Goal: Information Seeking & Learning: Learn about a topic

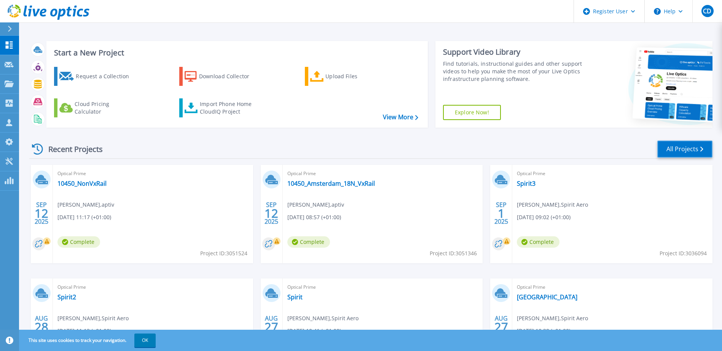
click at [684, 150] on link "All Projects" at bounding box center [684, 149] width 55 height 17
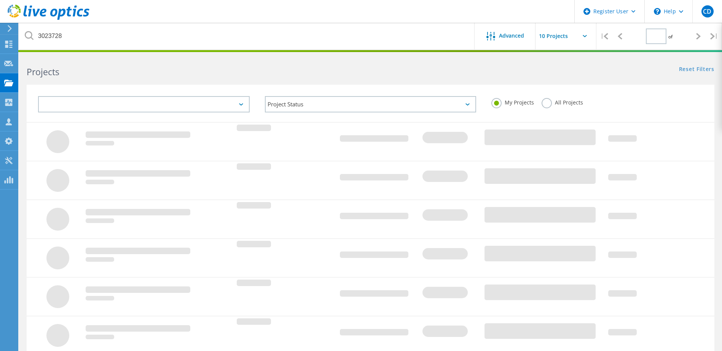
type input "1"
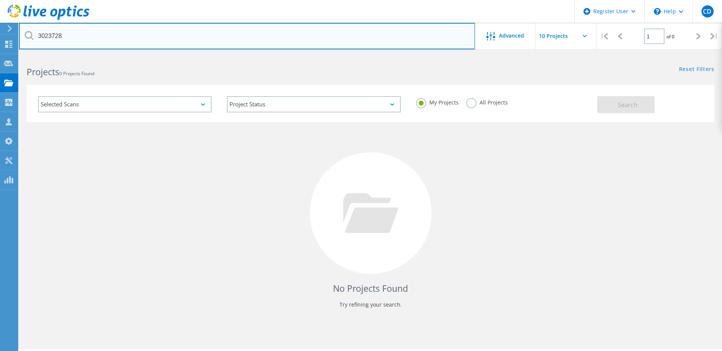
click at [98, 30] on input "3023728" at bounding box center [247, 36] width 456 height 27
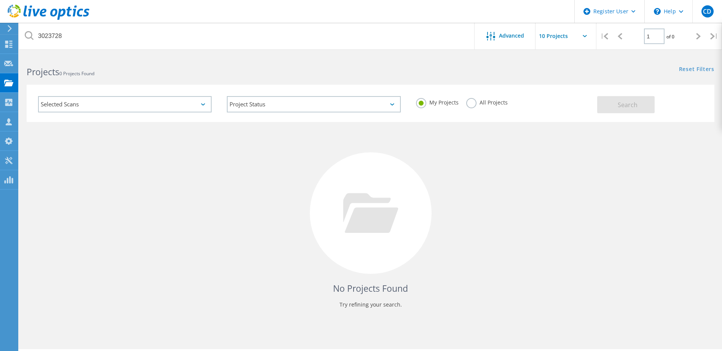
click at [474, 105] on label "All Projects" at bounding box center [486, 101] width 41 height 7
click at [0, 0] on input "All Projects" at bounding box center [0, 0] width 0 height 0
click at [635, 107] on span "Search" at bounding box center [627, 105] width 20 height 8
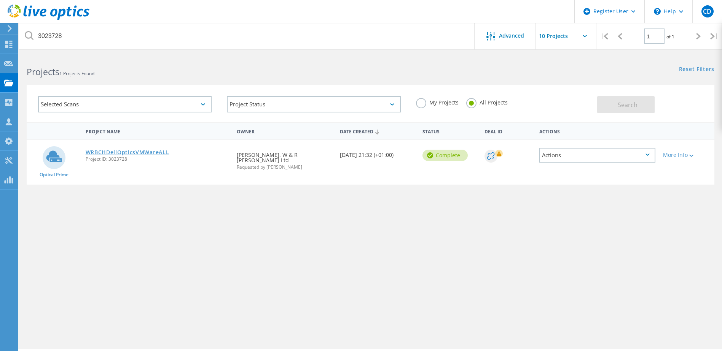
click at [124, 154] on link "WRBCHDellOpticsVMWareALL" at bounding box center [128, 152] width 84 height 5
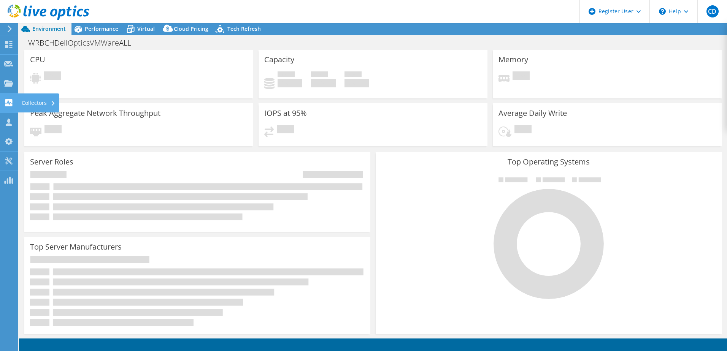
select select "USD"
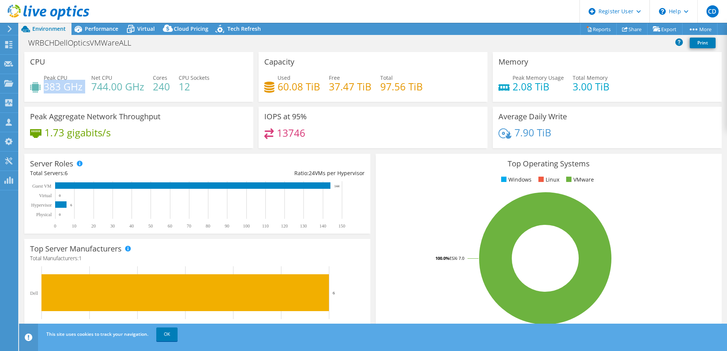
drag, startPoint x: 46, startPoint y: 86, endPoint x: 85, endPoint y: 87, distance: 38.4
click at [85, 87] on div "Peak CPU 383 GHz Net CPU 744.00 GHz Cores 240 CPU Sockets 12" at bounding box center [139, 86] width 218 height 25
click at [107, 27] on span "Performance" at bounding box center [101, 28] width 33 height 7
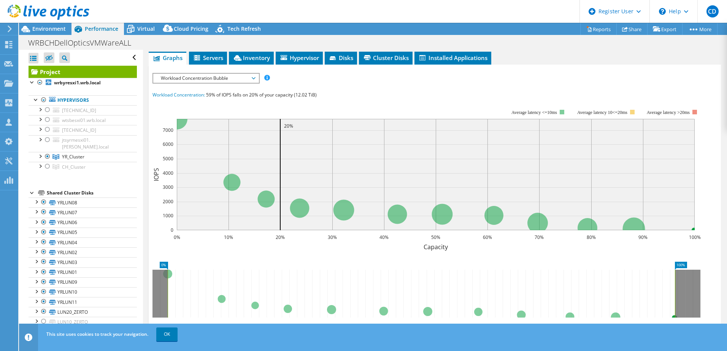
scroll to position [102, 0]
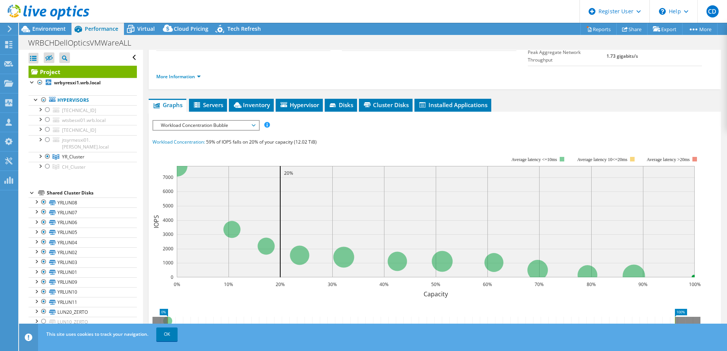
click at [198, 121] on span "Workload Concentration Bubble" at bounding box center [206, 125] width 98 height 9
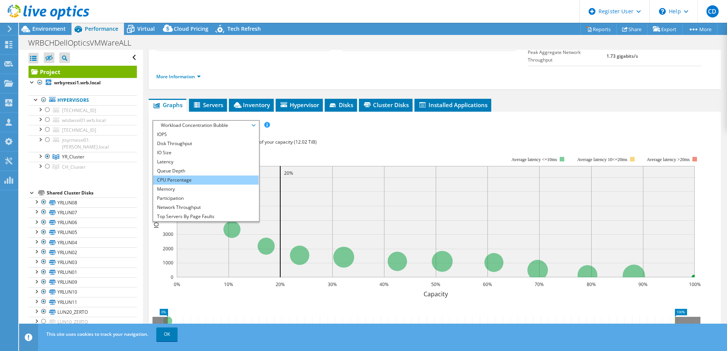
click at [195, 176] on li "CPU Percentage" at bounding box center [205, 180] width 105 height 9
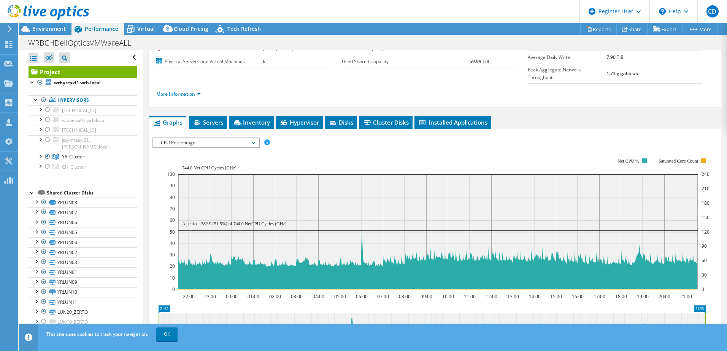
scroll to position [76, 0]
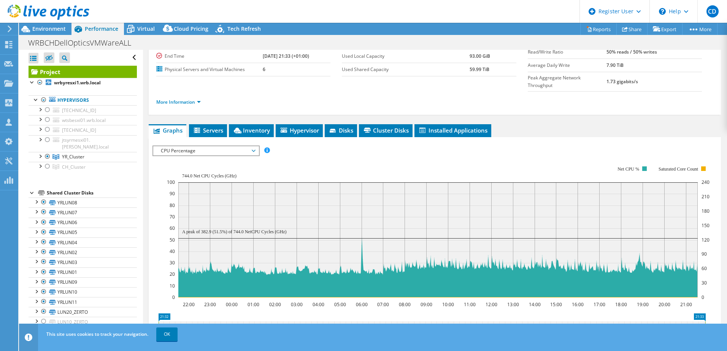
drag, startPoint x: 211, startPoint y: 133, endPoint x: 211, endPoint y: 143, distance: 10.6
click at [211, 146] on span "CPU Percentage" at bounding box center [206, 150] width 98 height 9
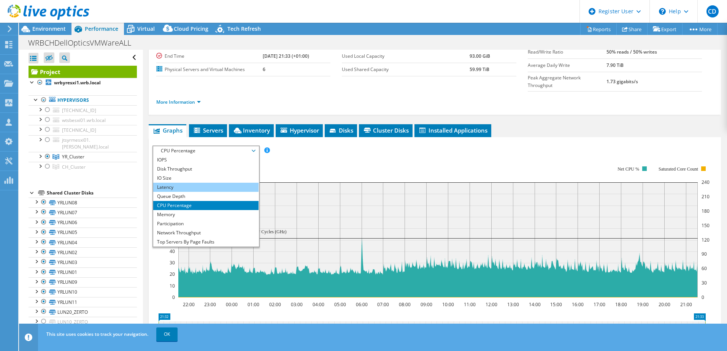
click at [210, 183] on li "Latency" at bounding box center [205, 187] width 105 height 9
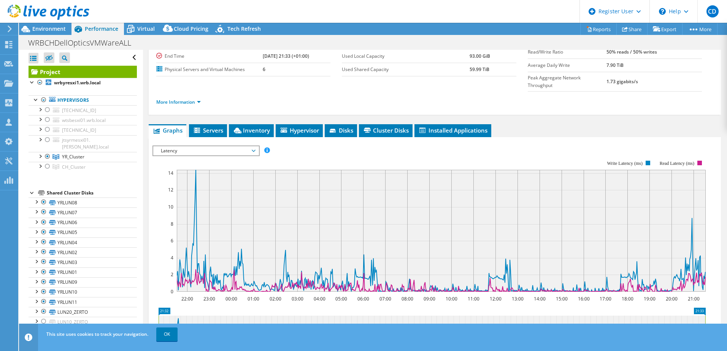
click at [223, 146] on span "Latency" at bounding box center [206, 150] width 98 height 9
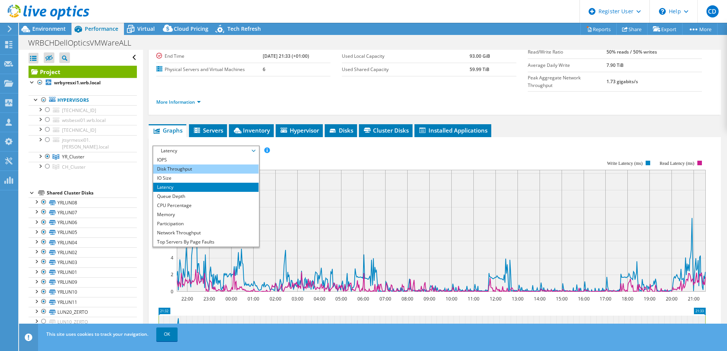
click at [188, 165] on li "Disk Throughput" at bounding box center [205, 169] width 105 height 9
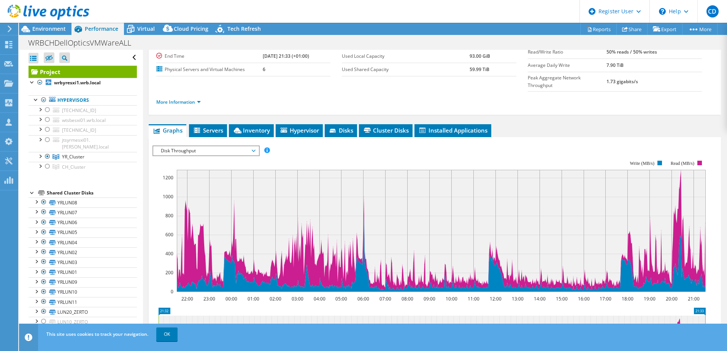
click at [211, 146] on span "Disk Throughput" at bounding box center [206, 150] width 98 height 9
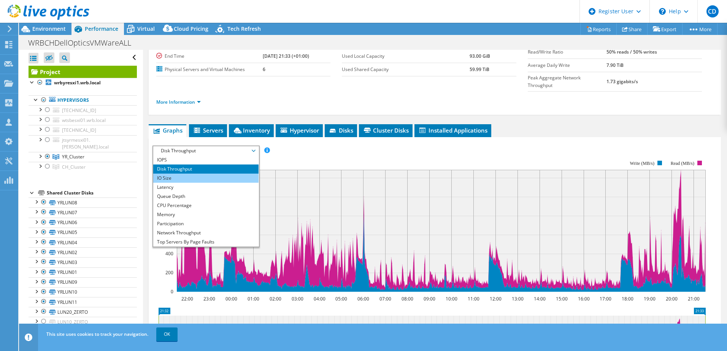
click at [200, 174] on li "IO Size" at bounding box center [205, 178] width 105 height 9
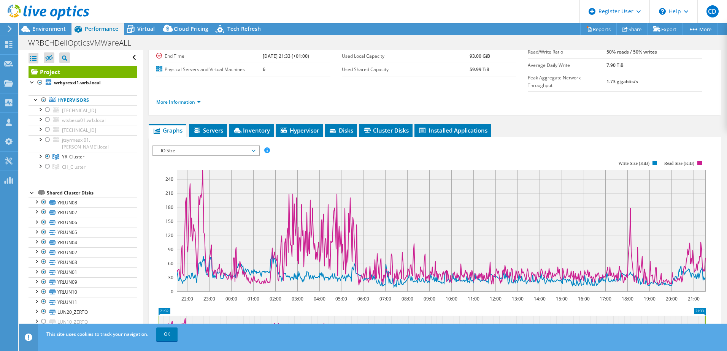
click at [177, 146] on span "IO Size" at bounding box center [206, 150] width 98 height 9
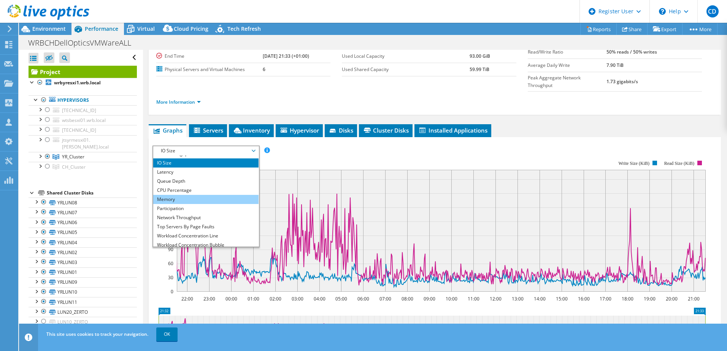
scroll to position [27, 0]
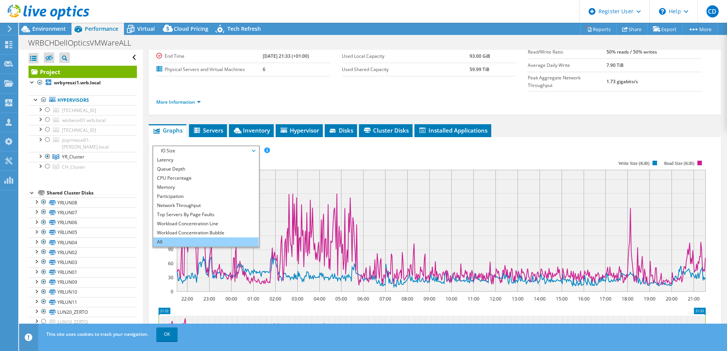
click at [196, 238] on li "All" at bounding box center [205, 242] width 105 height 9
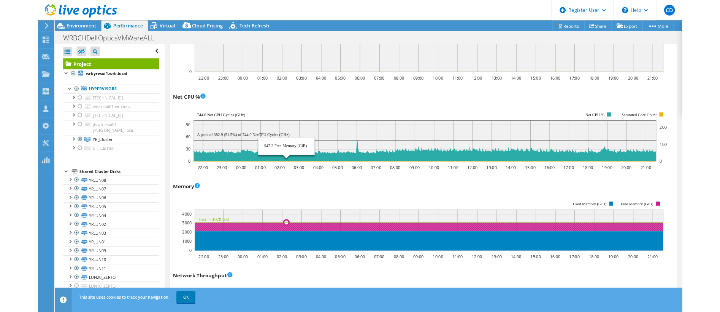
scroll to position [583, 0]
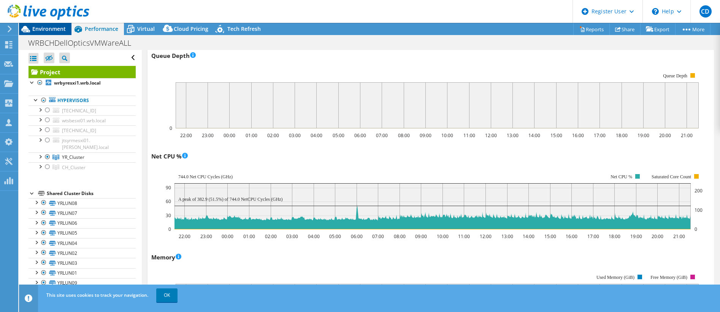
click at [52, 29] on span "Environment" at bounding box center [48, 28] width 33 height 7
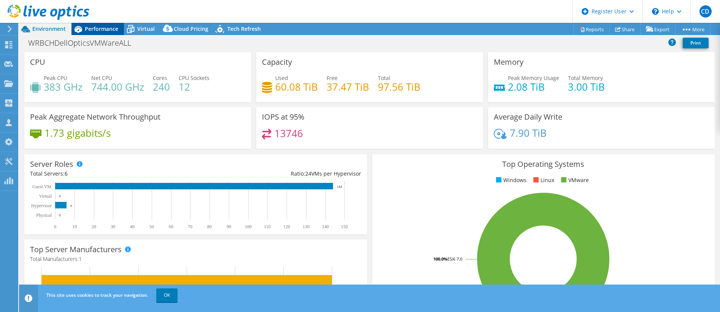
click at [116, 27] on span "Performance" at bounding box center [101, 28] width 33 height 7
